Goal: Task Accomplishment & Management: Use online tool/utility

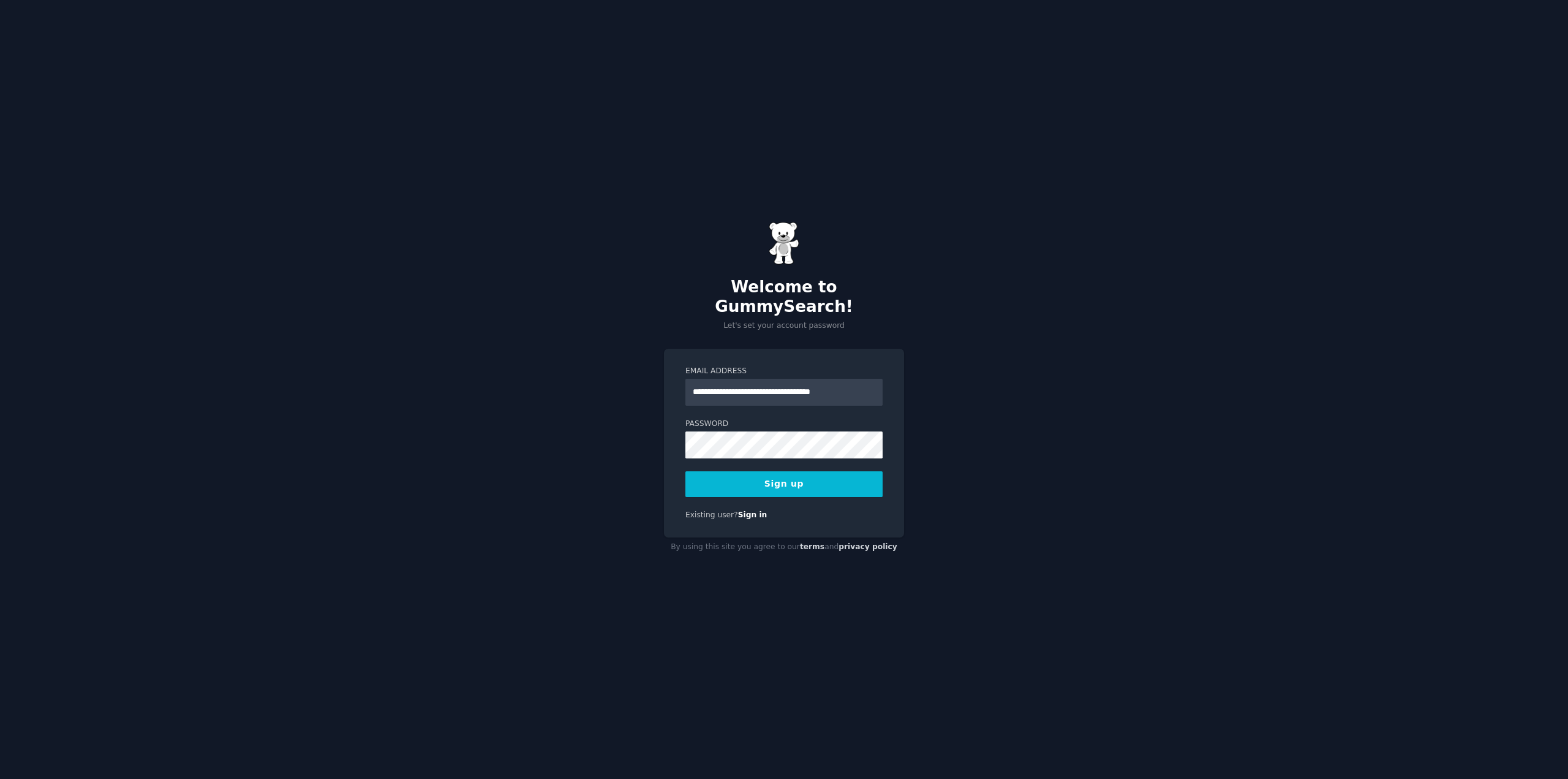
type input "**********"
click at [814, 474] on button "Sign up" at bounding box center [784, 484] width 197 height 26
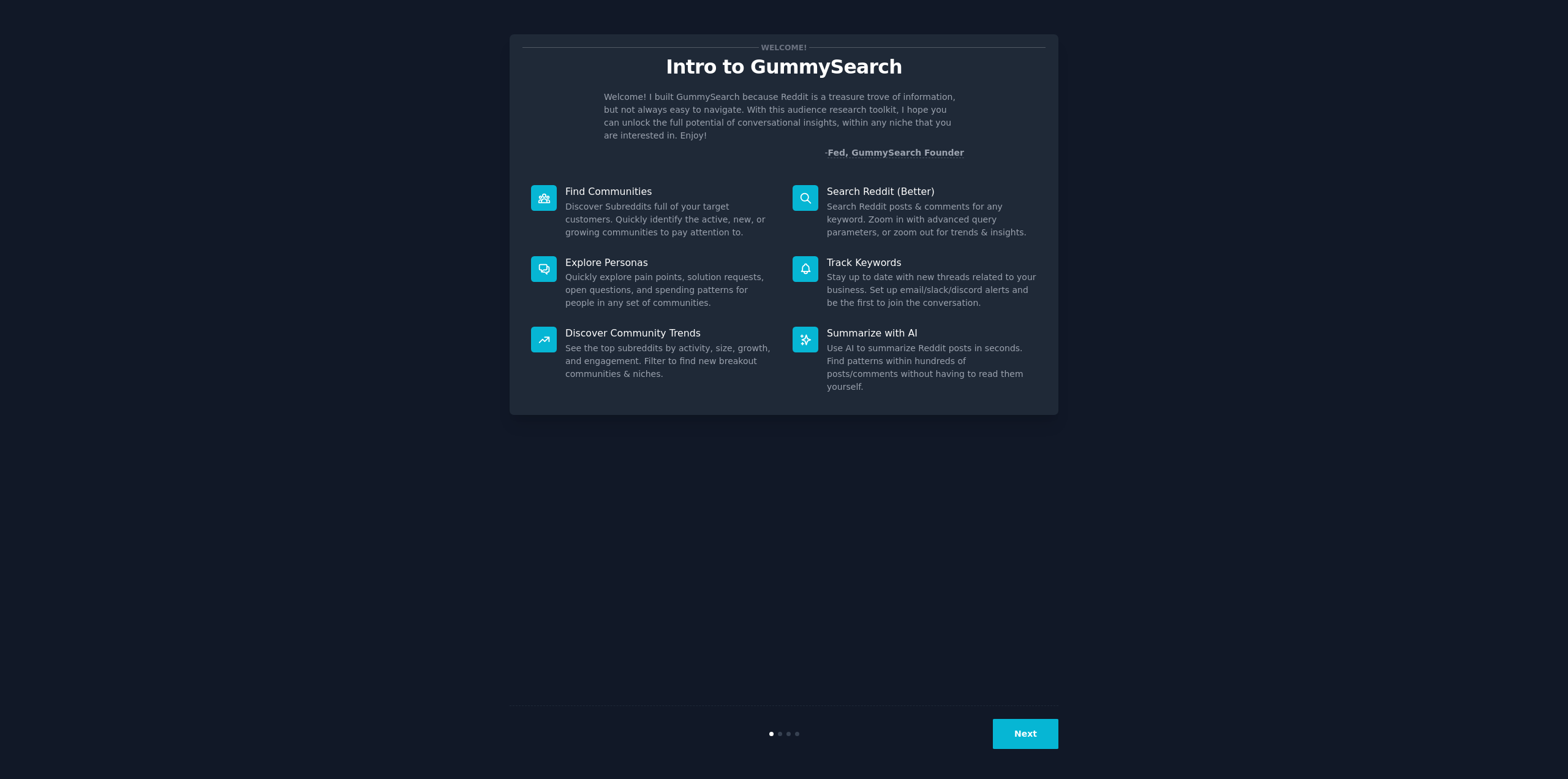
click at [1033, 726] on button "Next" at bounding box center [1026, 734] width 66 height 30
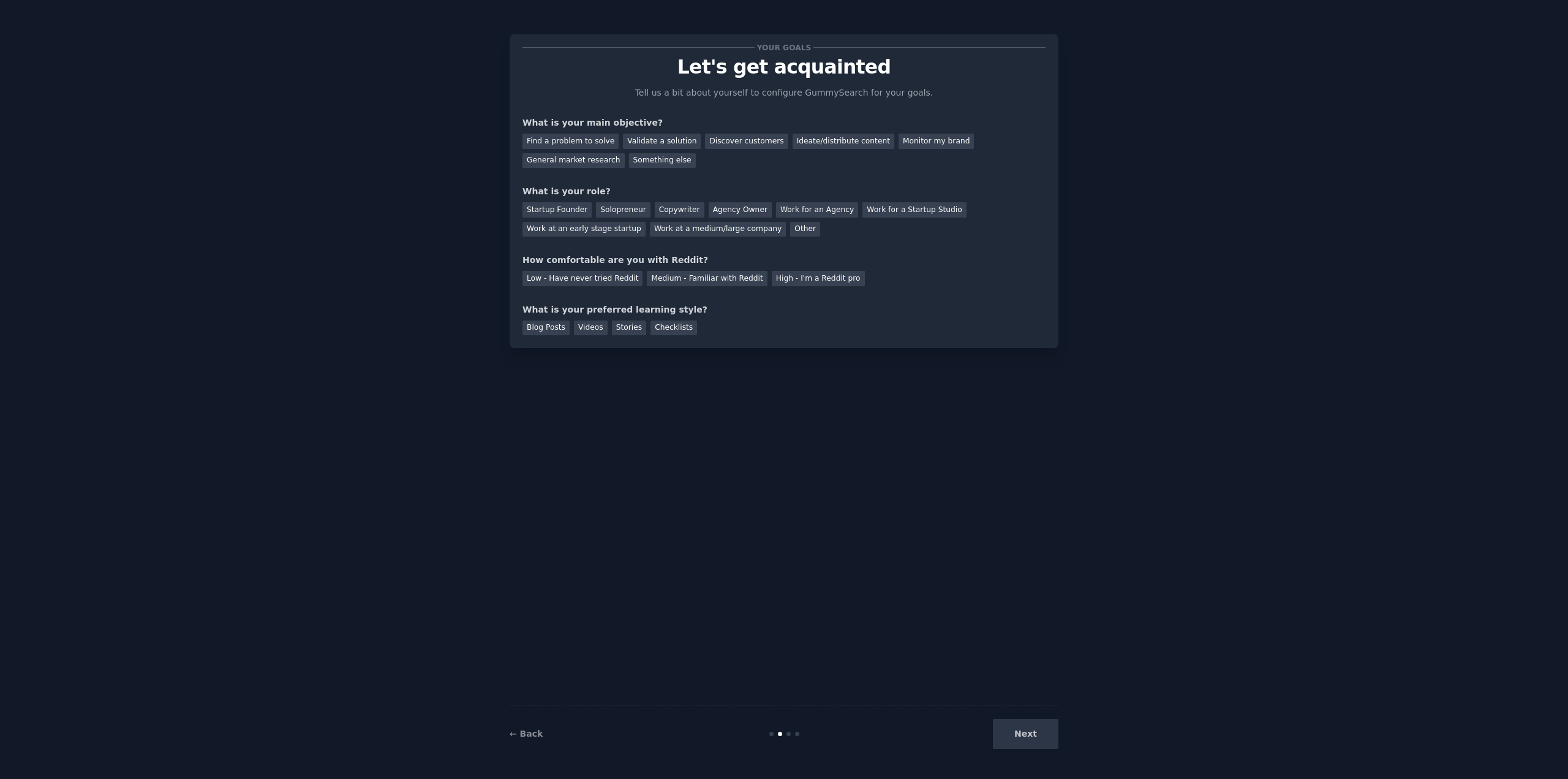
click at [1030, 726] on div "Next" at bounding box center [967, 734] width 184 height 30
click at [1035, 734] on div "Next" at bounding box center [967, 734] width 184 height 30
click at [1030, 742] on div "Next" at bounding box center [967, 734] width 184 height 30
click at [1029, 741] on div "Next" at bounding box center [967, 734] width 184 height 30
click at [1028, 739] on div "Next" at bounding box center [967, 734] width 184 height 30
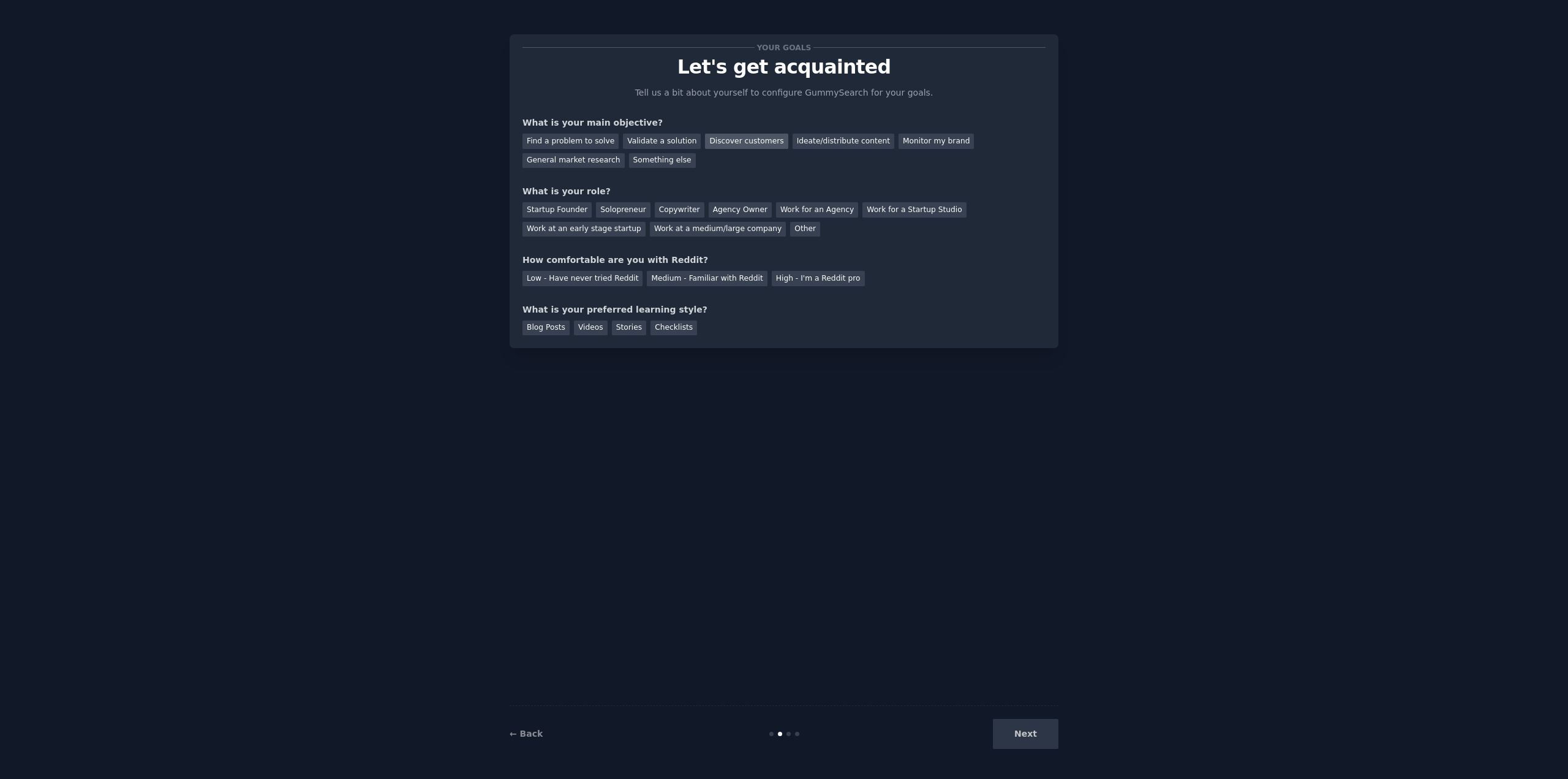
click at [732, 147] on div "Discover customers" at bounding box center [746, 141] width 83 height 15
click at [624, 154] on div "General market research" at bounding box center [573, 161] width 102 height 15
click at [646, 222] on div "Work at an early stage startup" at bounding box center [584, 229] width 123 height 15
click at [564, 210] on div "Startup Founder" at bounding box center [556, 210] width 69 height 15
click at [611, 276] on div "Low - Have never tried Reddit" at bounding box center [582, 278] width 120 height 15
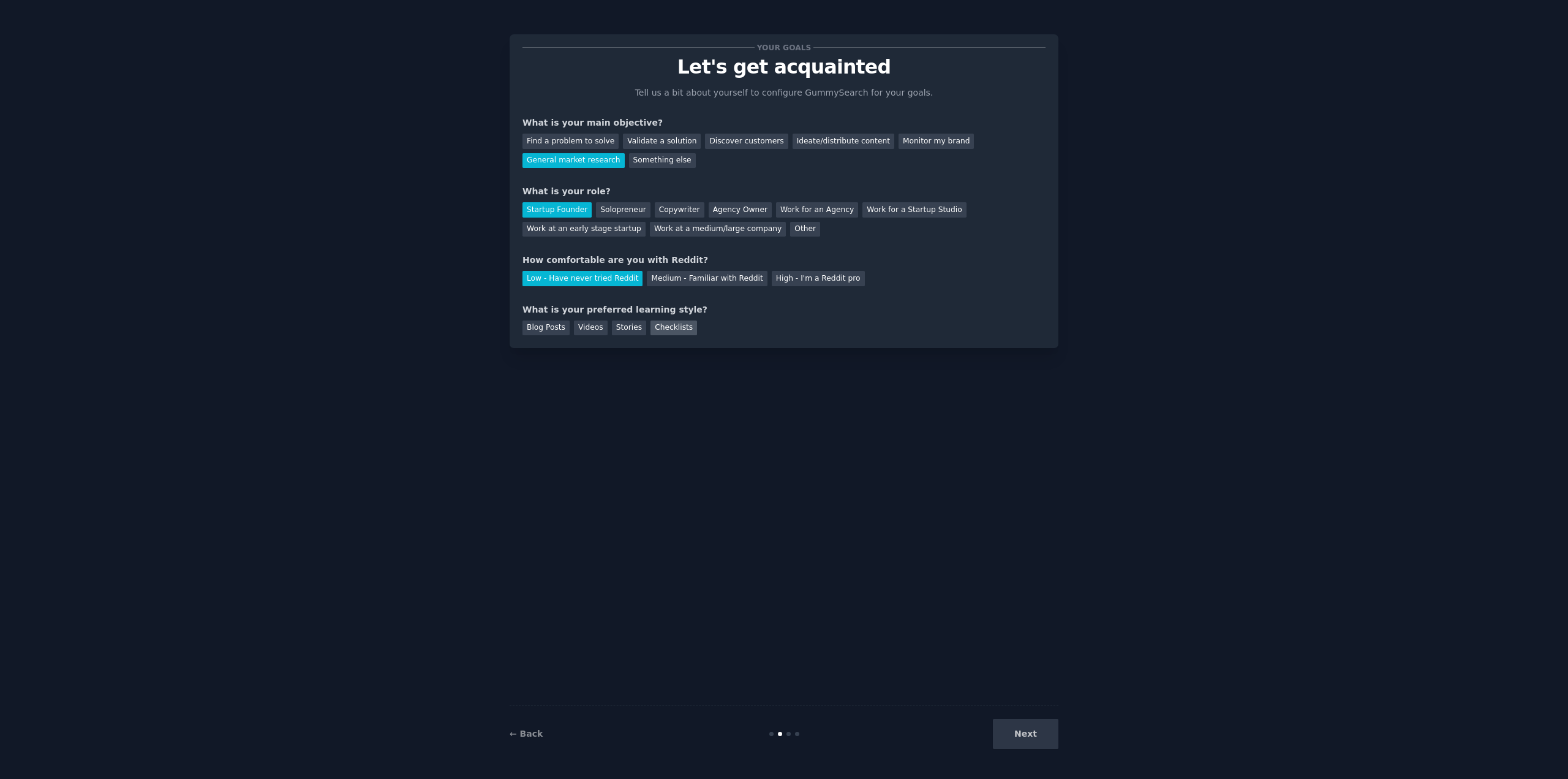
click at [660, 331] on div "Checklists" at bounding box center [673, 327] width 46 height 15
click at [1045, 742] on button "Next" at bounding box center [1026, 734] width 66 height 30
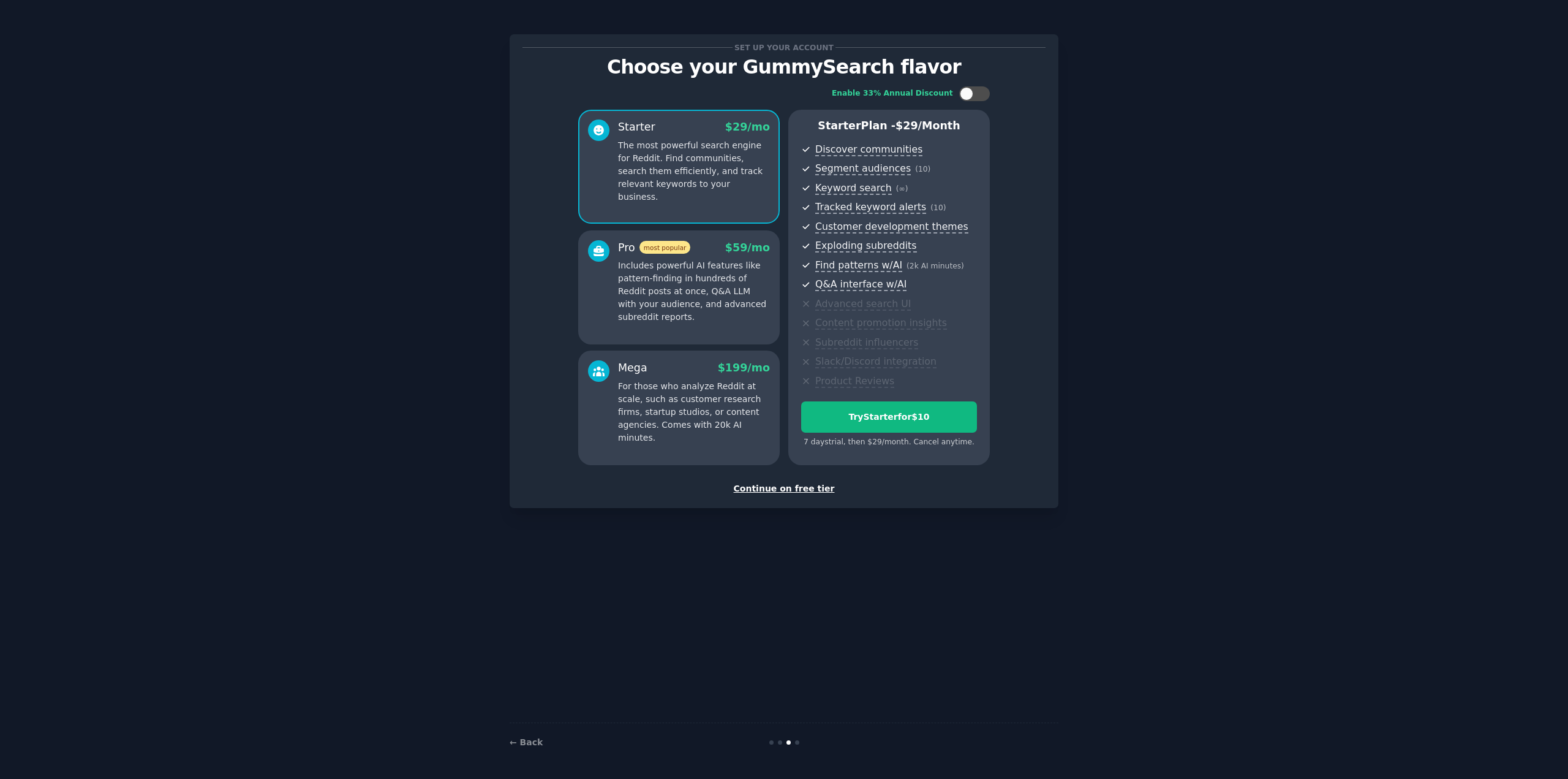
click at [781, 490] on div "Continue on free tier" at bounding box center [784, 489] width 523 height 13
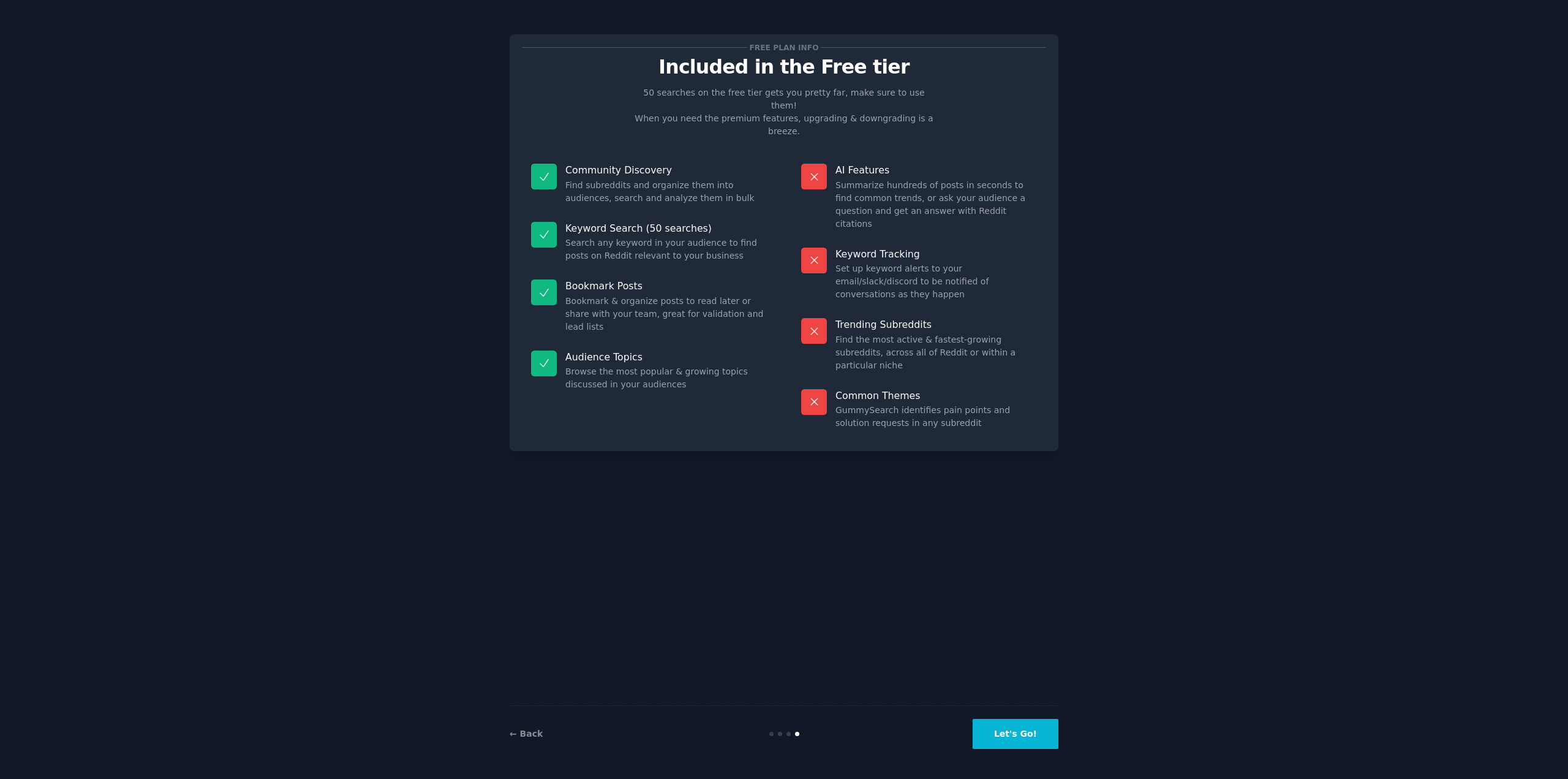
click at [1030, 733] on button "Let's Go!" at bounding box center [1016, 734] width 86 height 30
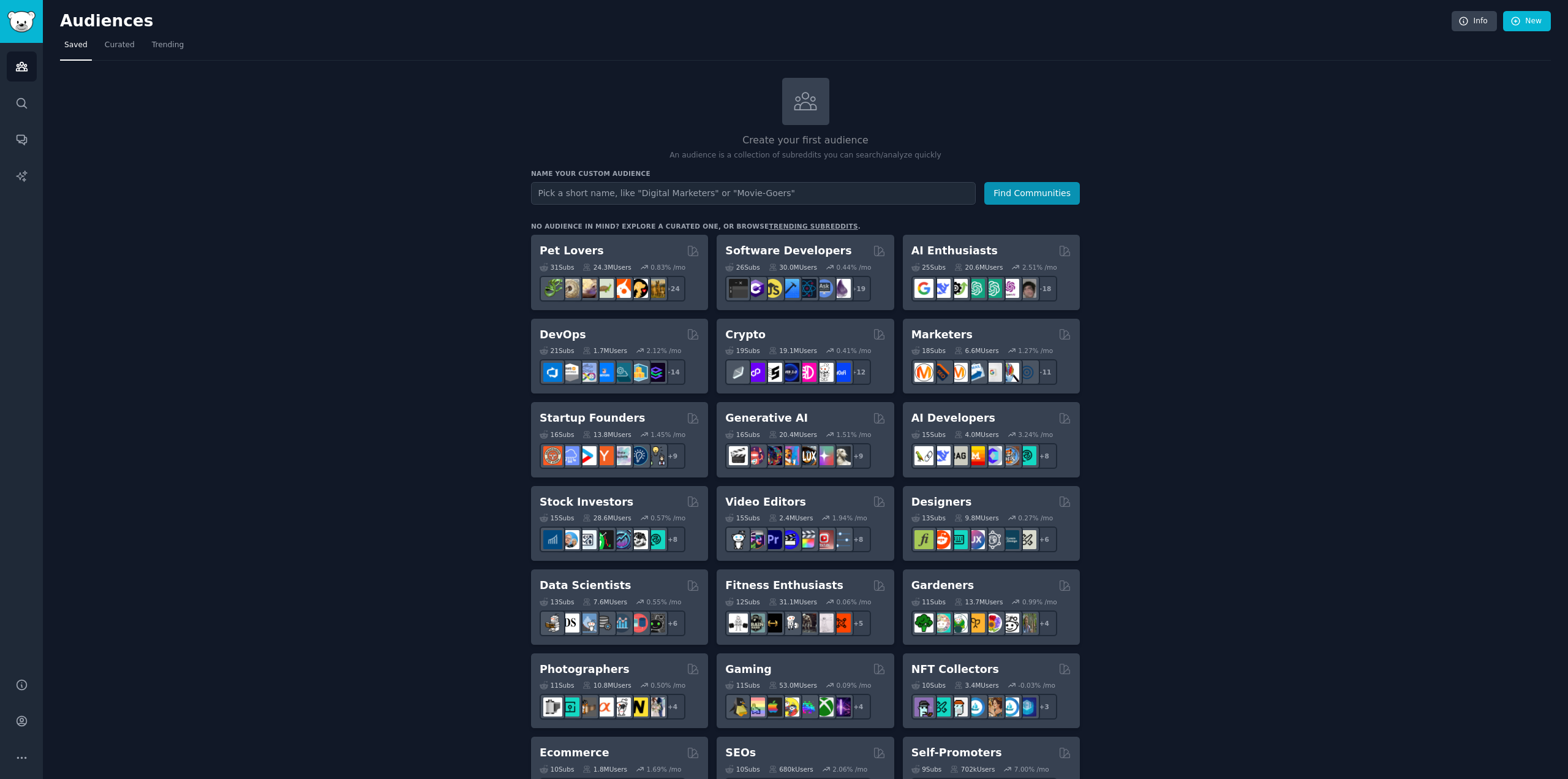
click at [810, 193] on input "text" at bounding box center [754, 193] width 445 height 23
type input "anxiety"
click at [1010, 192] on button "Find Communities" at bounding box center [1032, 193] width 96 height 23
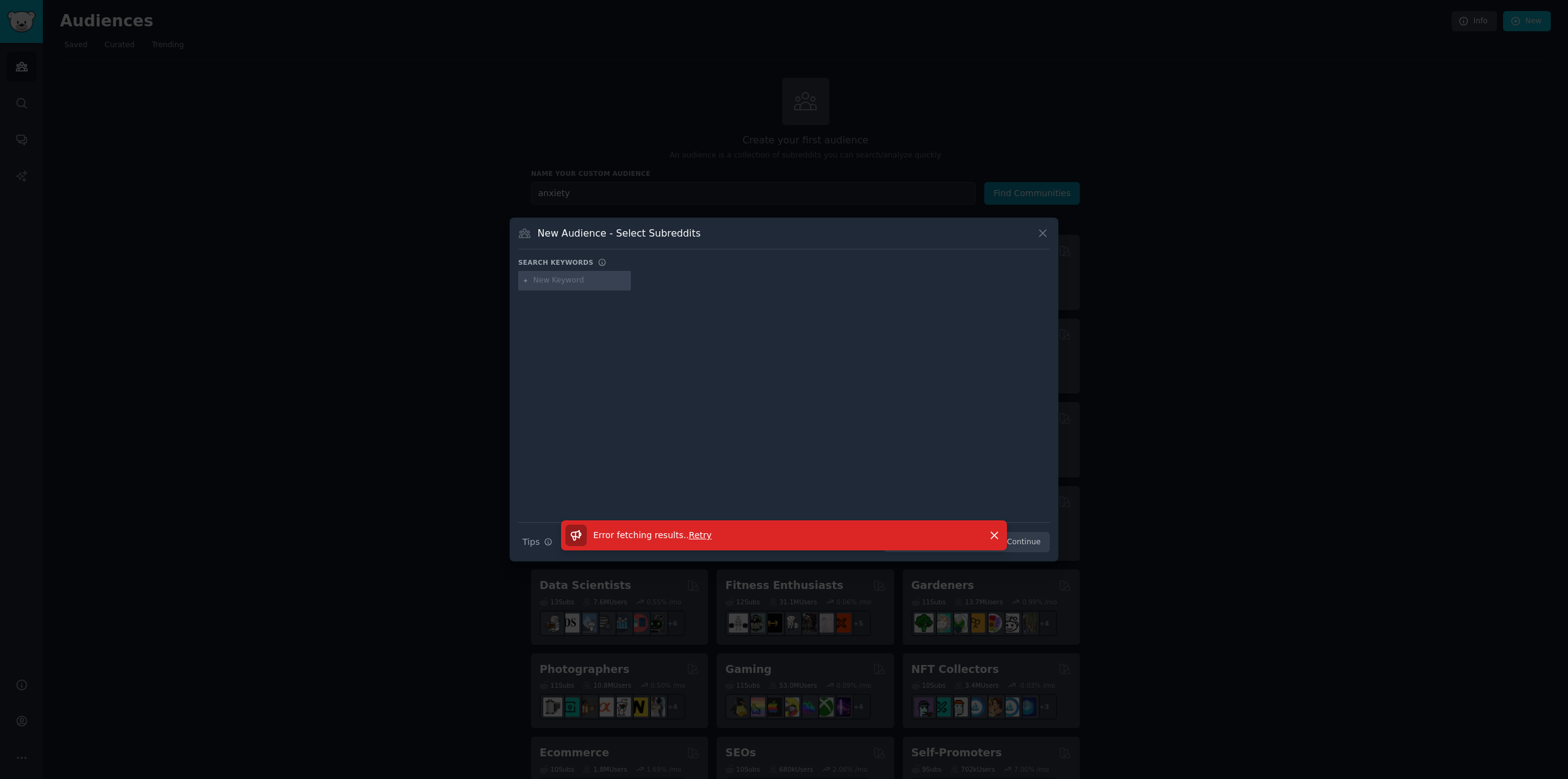
click at [580, 280] on input "text" at bounding box center [580, 281] width 93 height 11
type input "anxiety"
type input "stress solution"
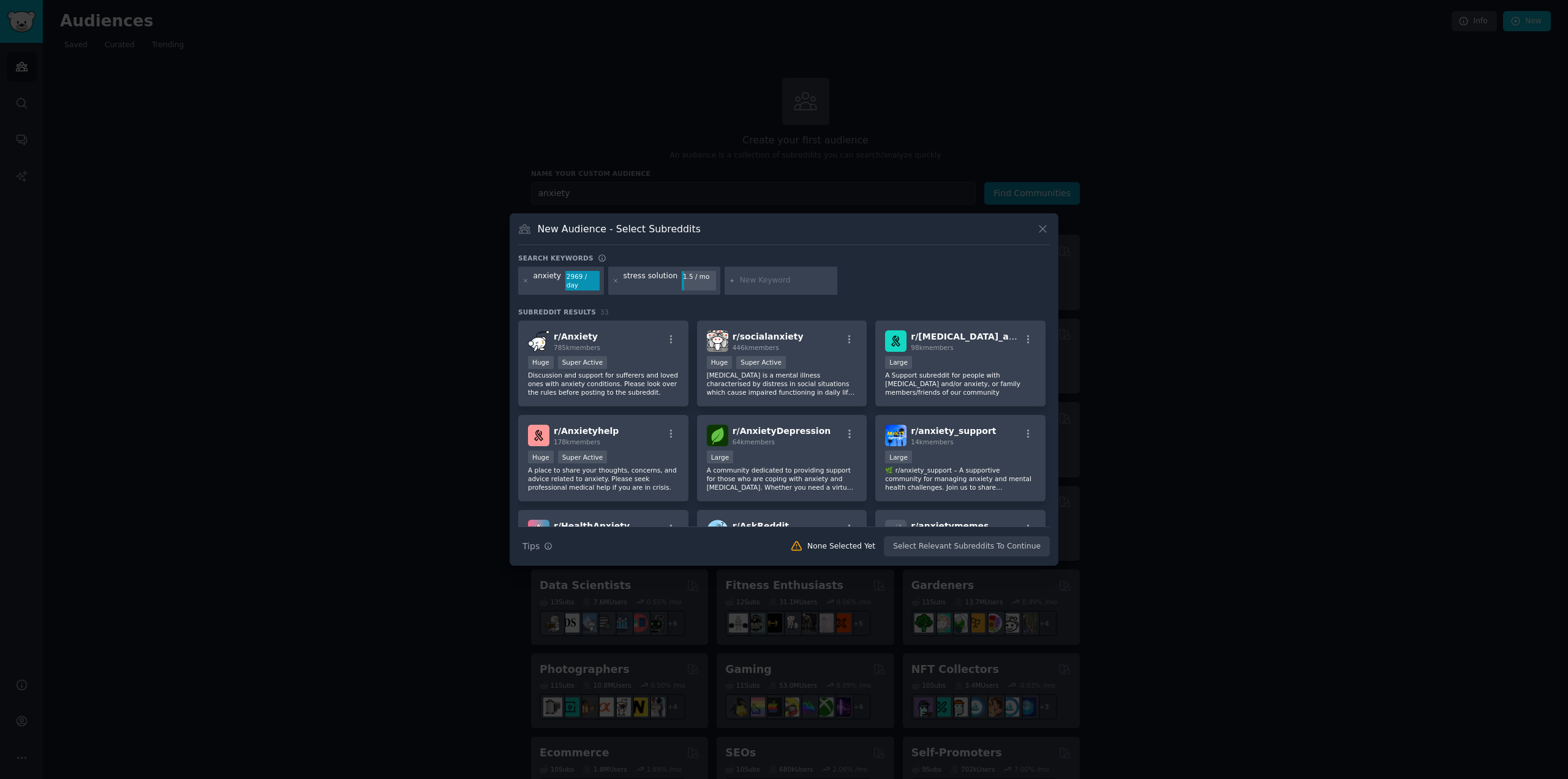
drag, startPoint x: 576, startPoint y: 335, endPoint x: 467, endPoint y: 360, distance: 111.8
click at [467, 360] on div at bounding box center [784, 389] width 1568 height 779
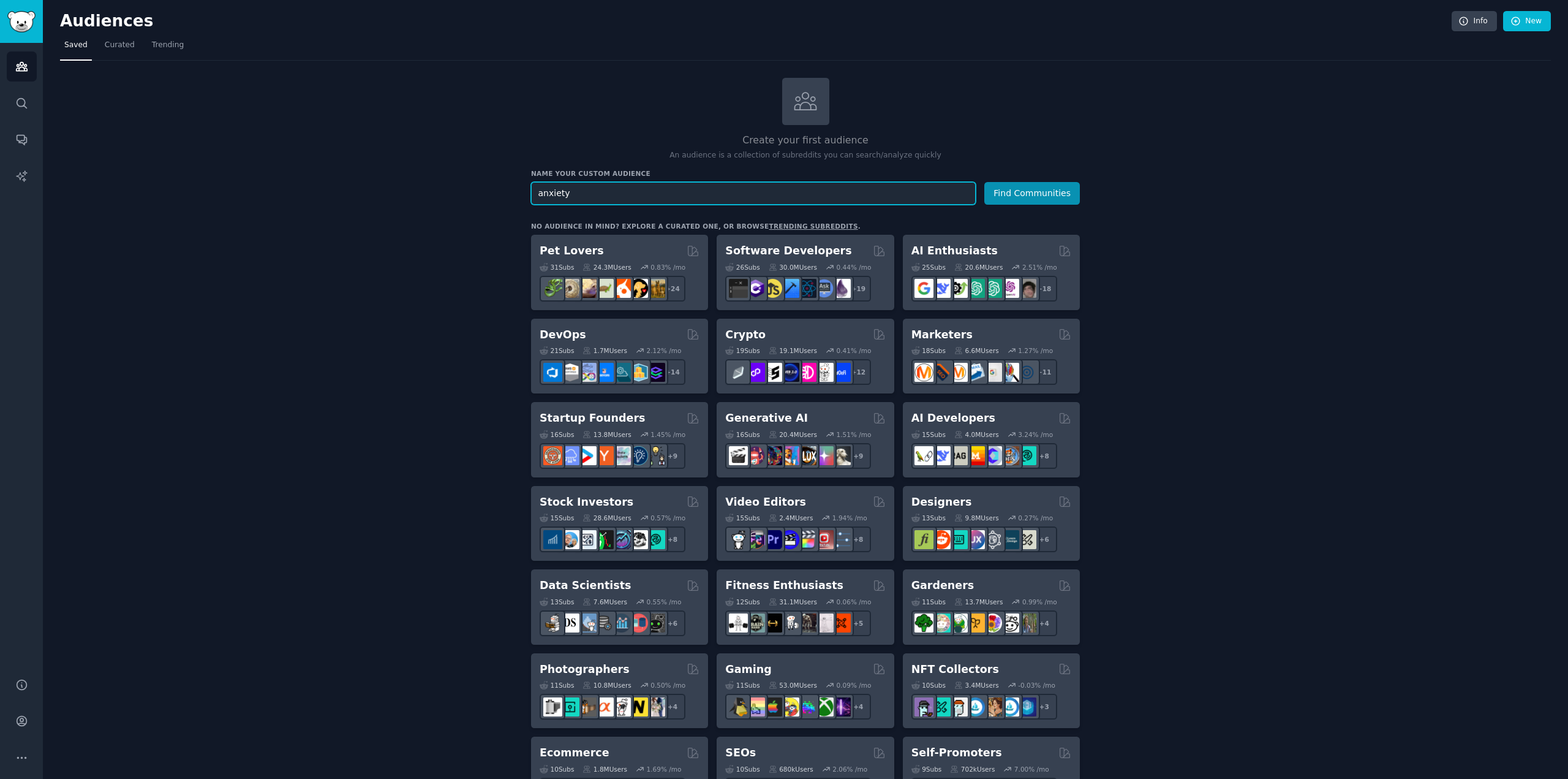
drag, startPoint x: 617, startPoint y: 191, endPoint x: 506, endPoint y: 203, distance: 111.6
click at [506, 203] on div "Create your first audience An audience is a collection of subreddits you can se…" at bounding box center [806, 745] width 1491 height 1335
type input "stress solution"
click at [1039, 188] on button "Find Communities" at bounding box center [1032, 193] width 96 height 23
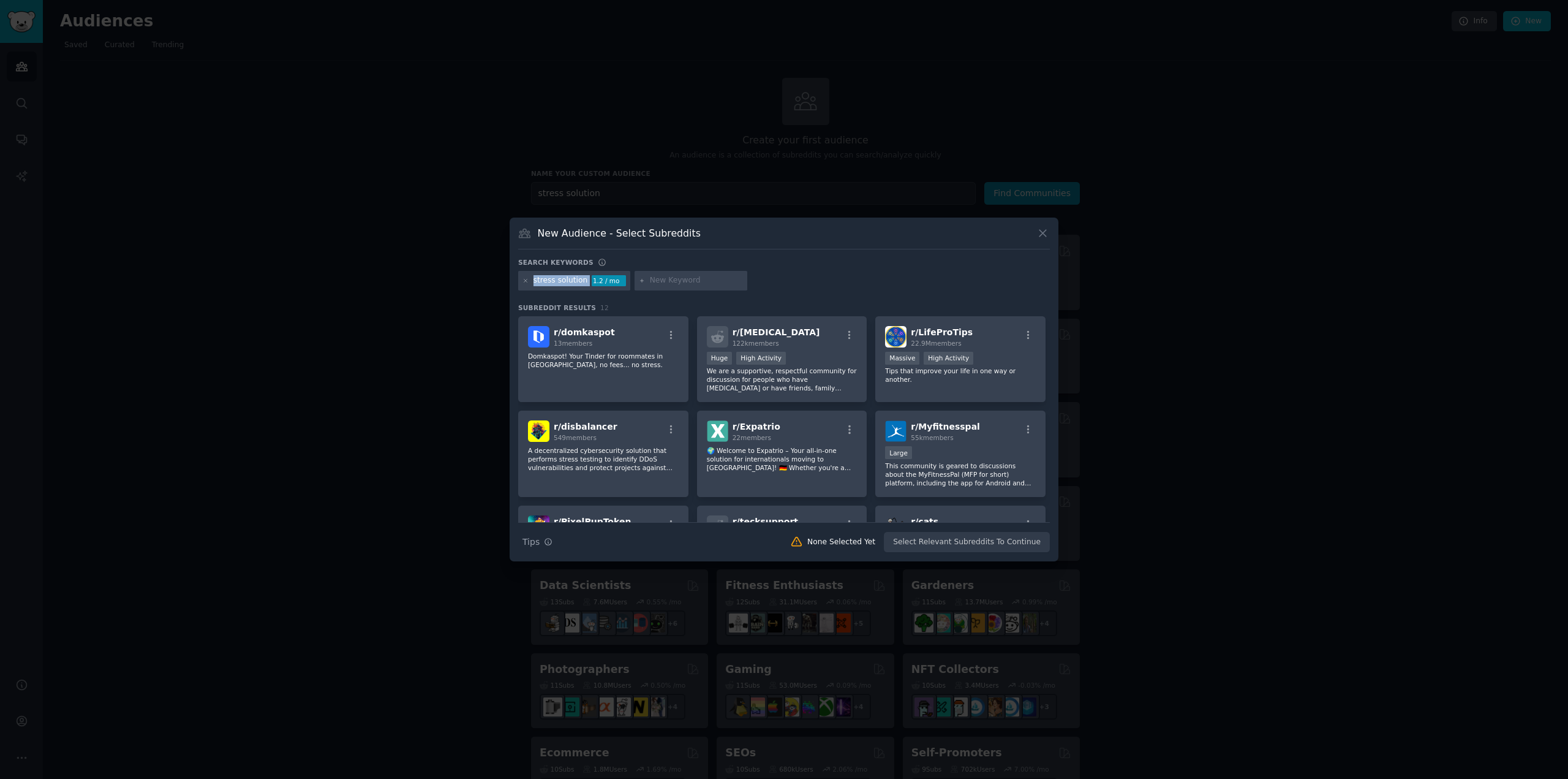
drag, startPoint x: 585, startPoint y: 279, endPoint x: 529, endPoint y: 283, distance: 56.1
click at [529, 283] on div "stress solution 1.2 / mo" at bounding box center [574, 280] width 112 height 19
click at [654, 283] on input "text" at bounding box center [696, 281] width 93 height 11
type input "anxiety"
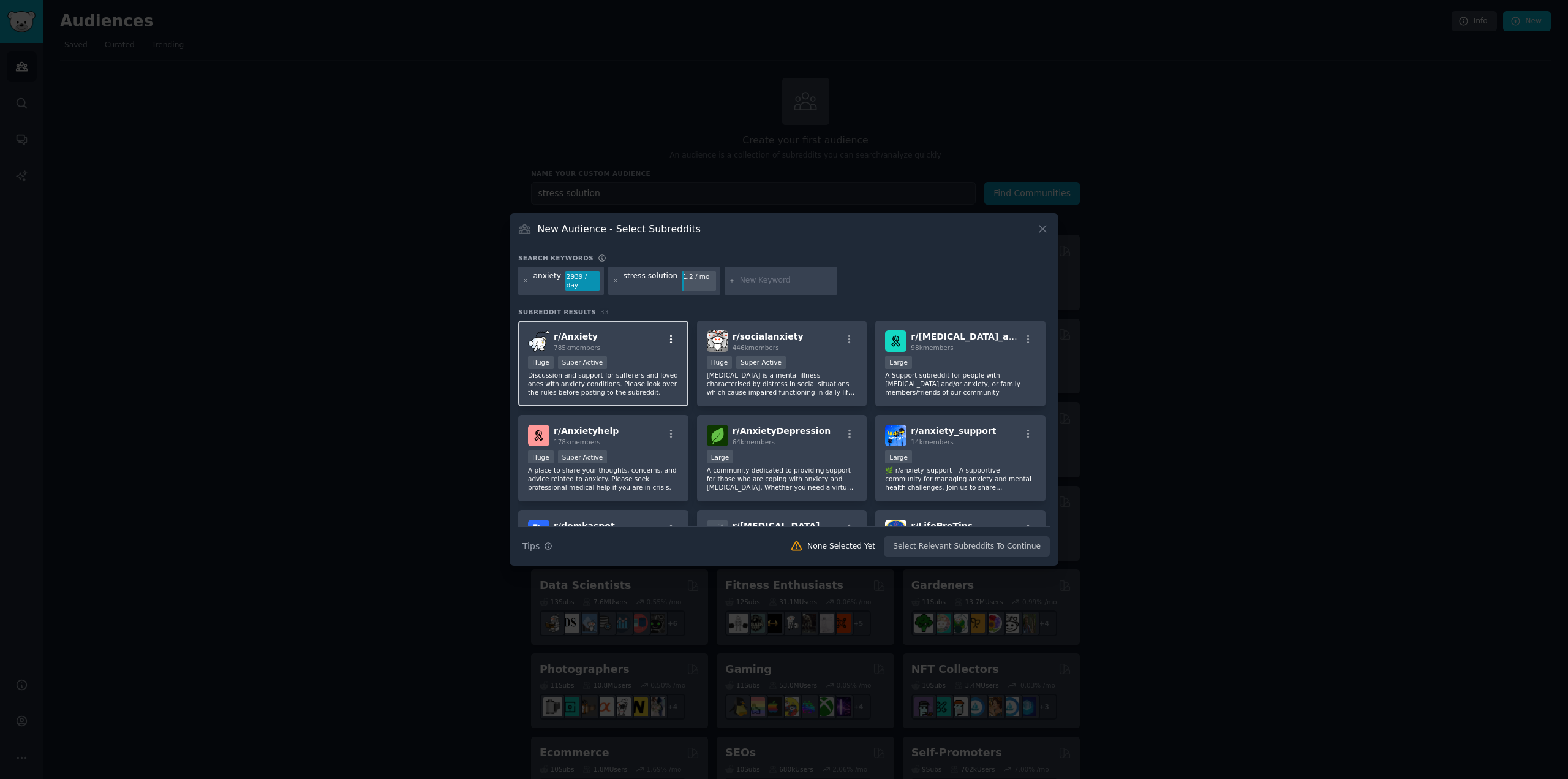
click at [672, 335] on icon "button" at bounding box center [672, 340] width 11 height 11
drag, startPoint x: 566, startPoint y: 329, endPoint x: 686, endPoint y: 229, distance: 156.2
click at [686, 229] on div "New Audience - Select Subreddits" at bounding box center [784, 233] width 532 height 24
click at [669, 428] on icon "button" at bounding box center [672, 434] width 11 height 11
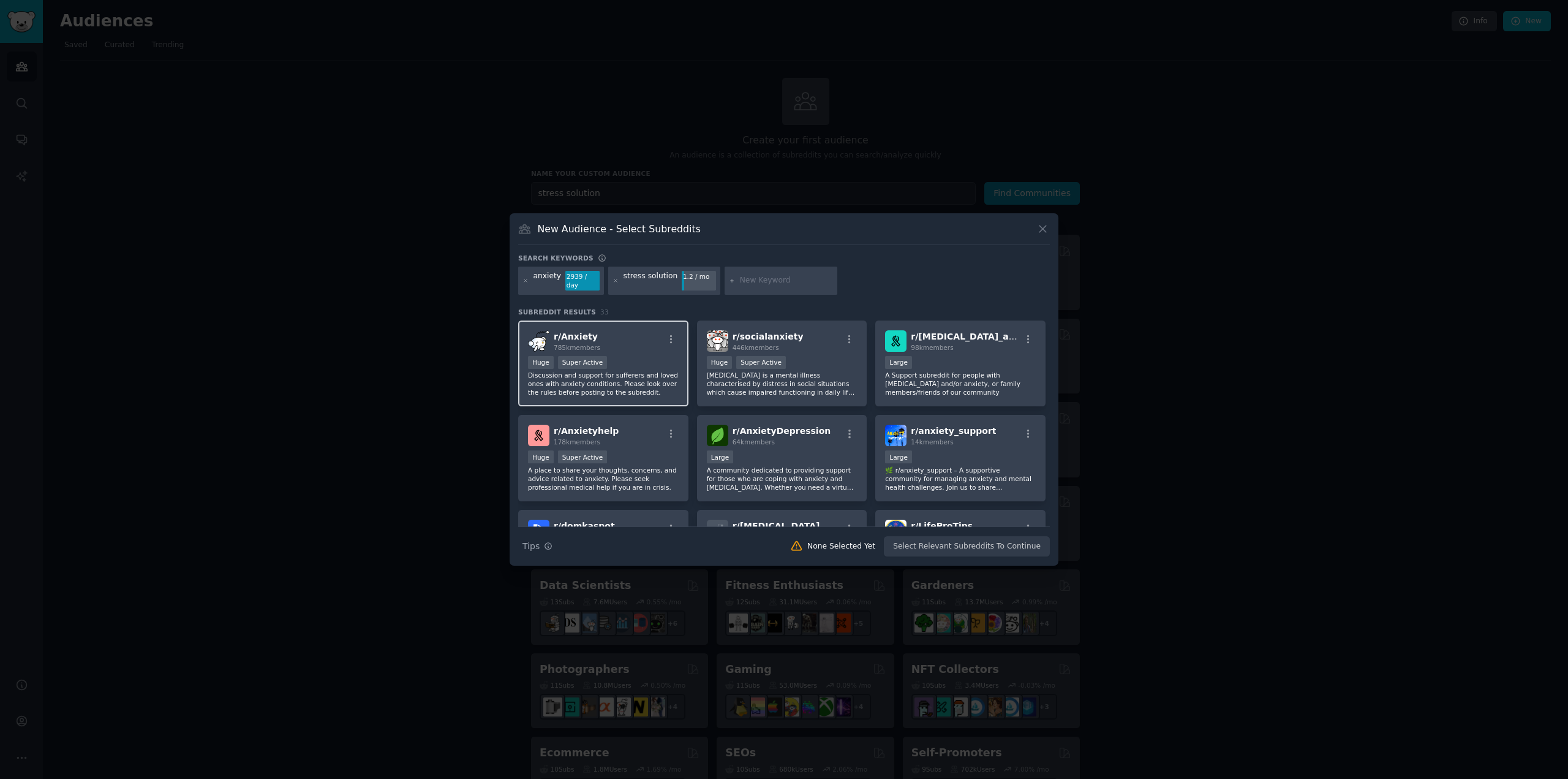
click at [568, 331] on span "r/ Anxiety" at bounding box center [576, 336] width 44 height 10
click at [1017, 543] on button "Create Audience" at bounding box center [1010, 547] width 81 height 21
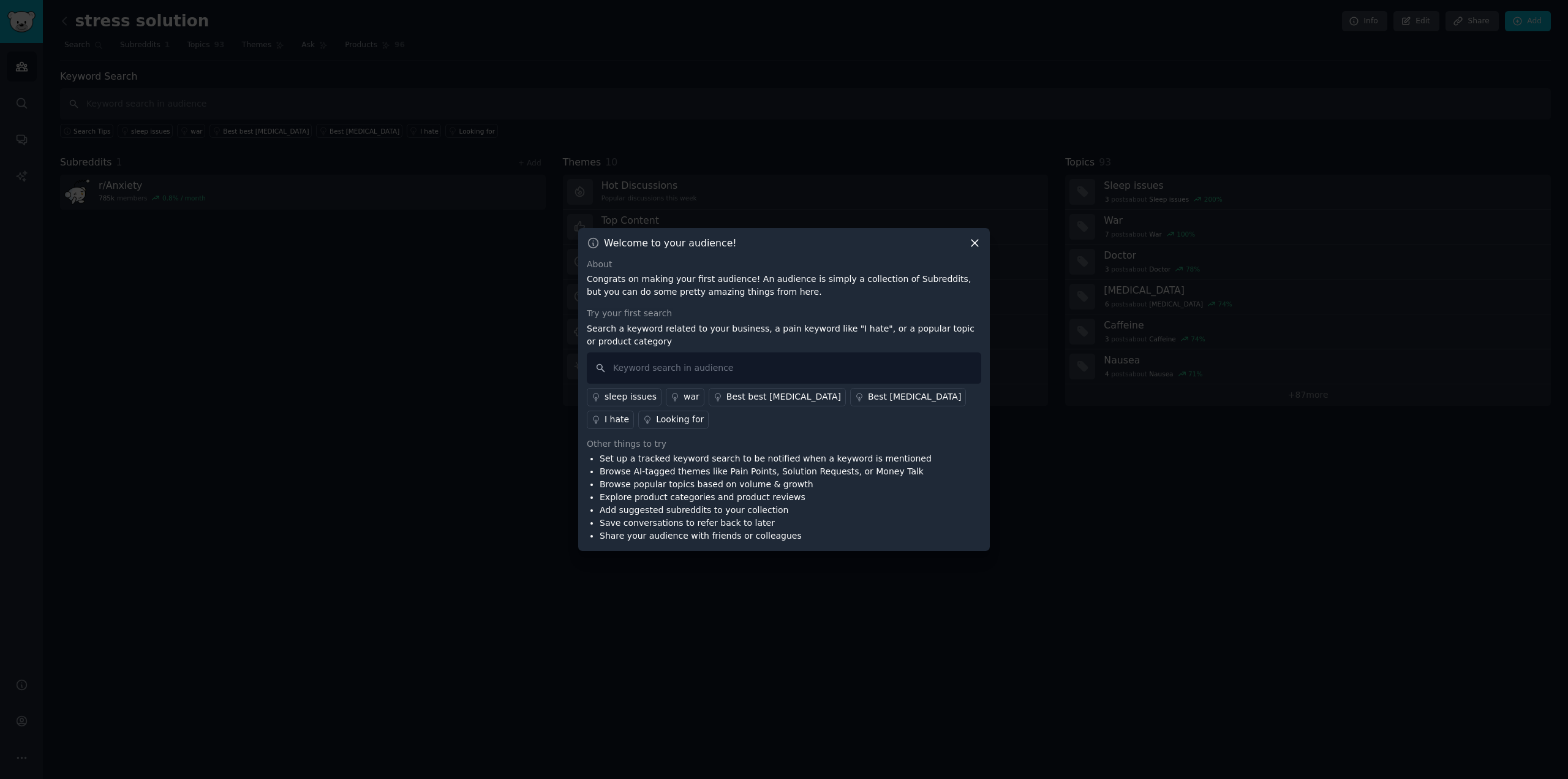
click at [630, 394] on div "sleep issues" at bounding box center [630, 396] width 52 height 13
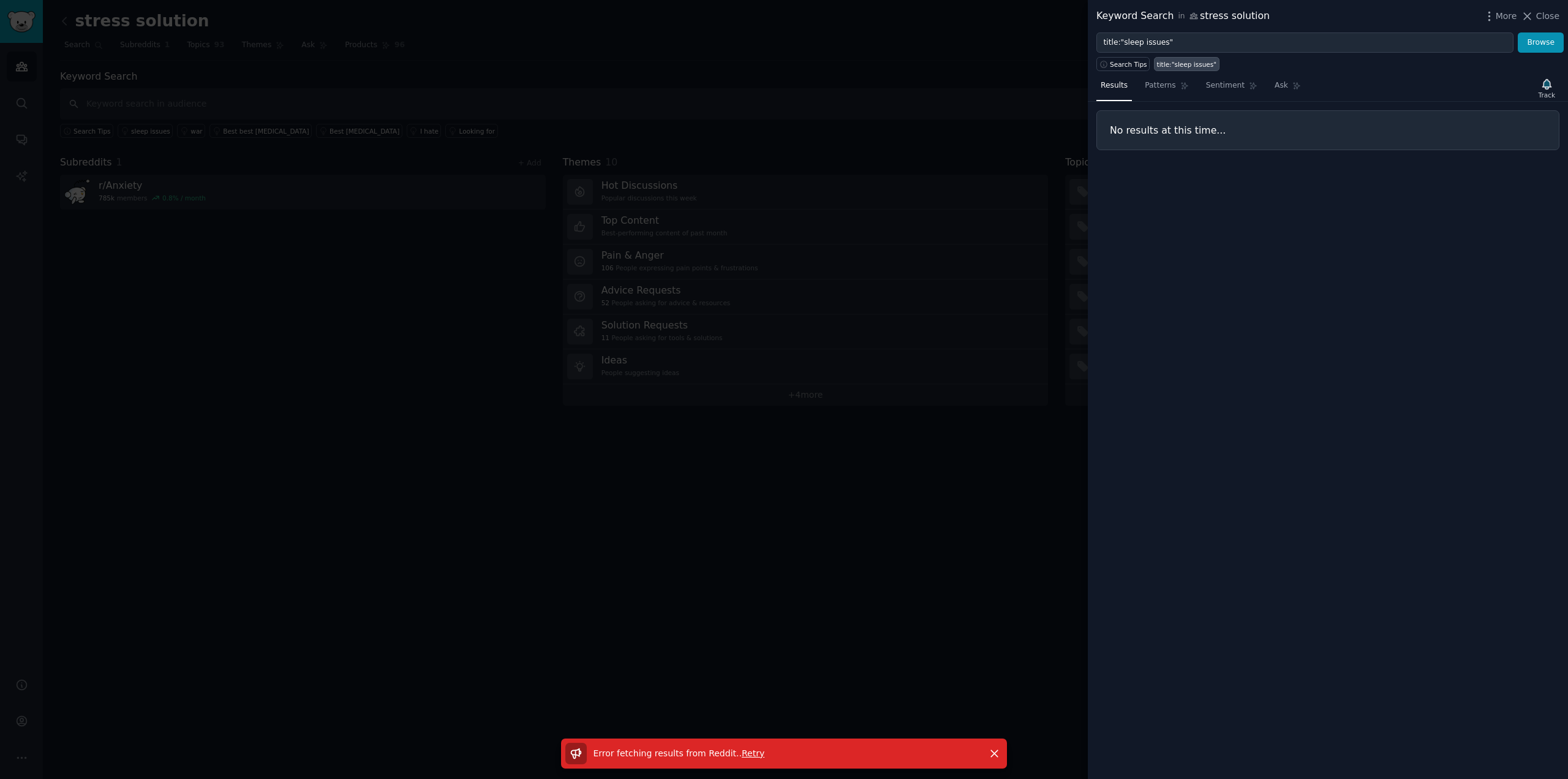
click at [747, 754] on span "Retry" at bounding box center [753, 753] width 23 height 10
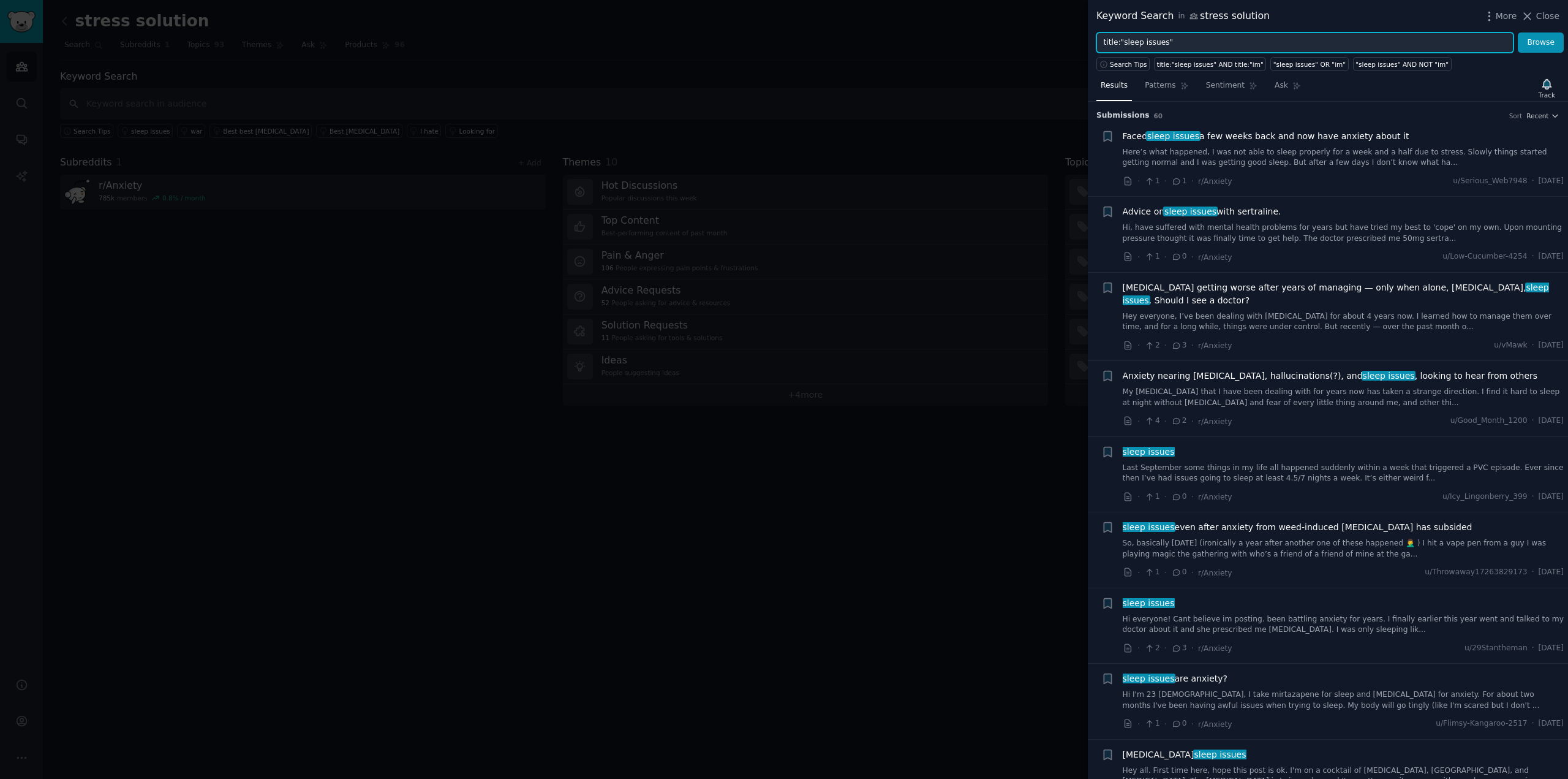
drag, startPoint x: 1165, startPoint y: 39, endPoint x: 1134, endPoint y: 45, distance: 31.6
click at [1134, 45] on input "title:"sleep issues"" at bounding box center [1305, 43] width 417 height 21
click at [1190, 42] on input "title:"sleep issues"" at bounding box center [1305, 43] width 417 height 21
click at [1160, 43] on input "title:"sleep issues"" at bounding box center [1305, 43] width 417 height 21
type input "title:"""
